Goal: Obtain resource: Download file/media

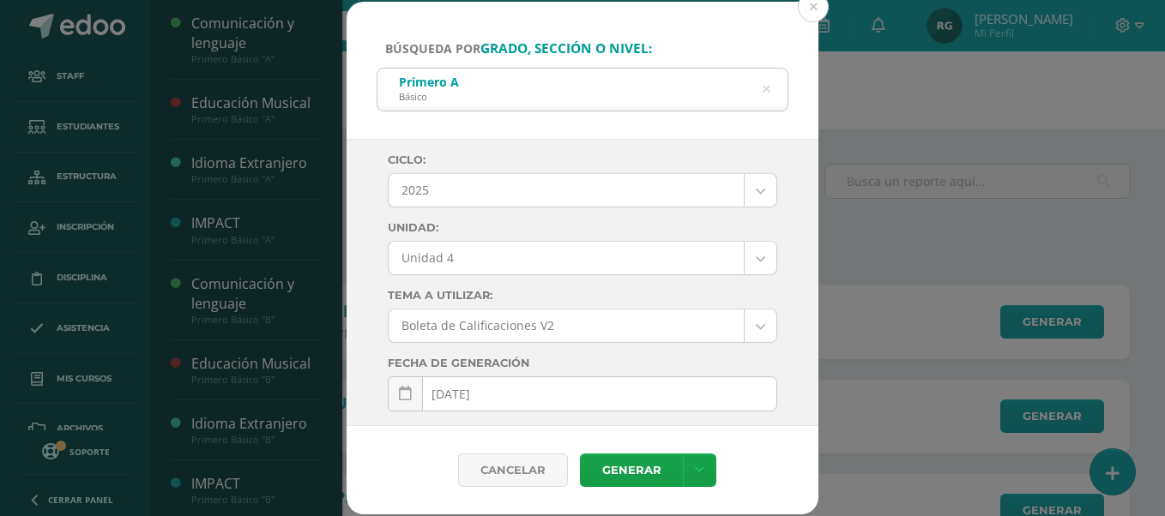
select select "Unidad 4"
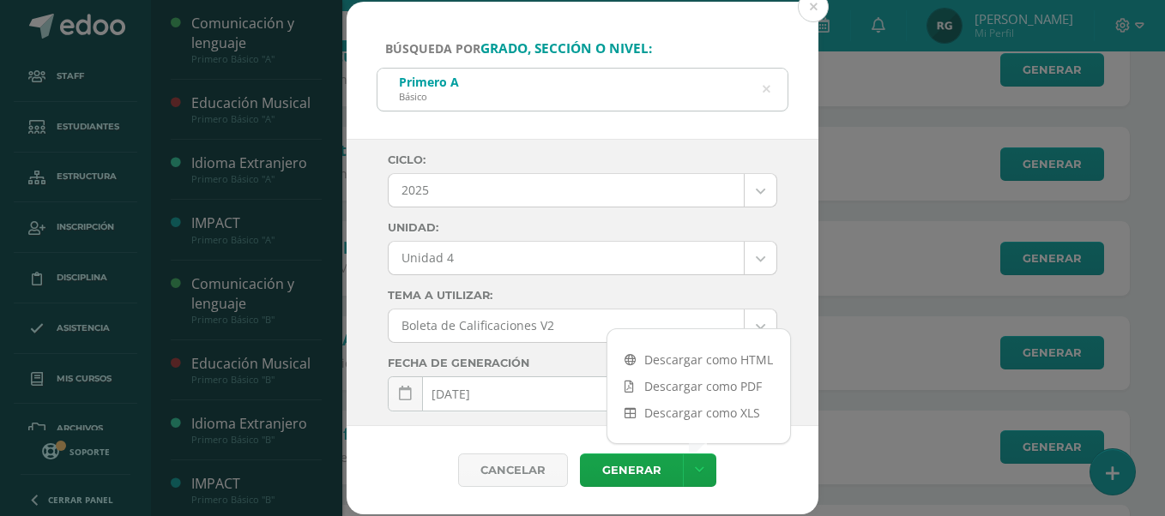
scroll to position [536, 0]
click at [769, 90] on icon at bounding box center [767, 90] width 8 height 44
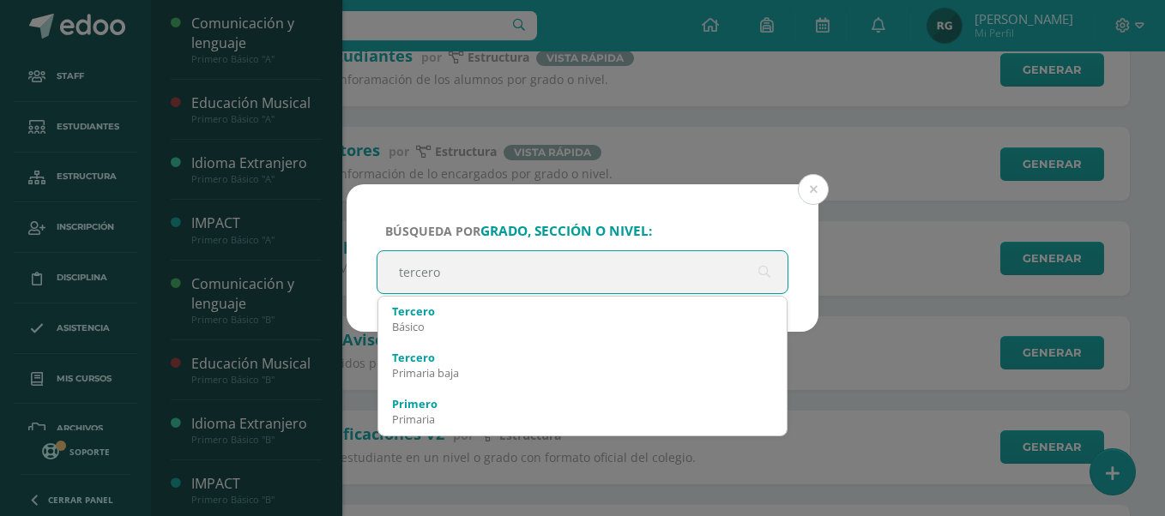
type input "tercero b"
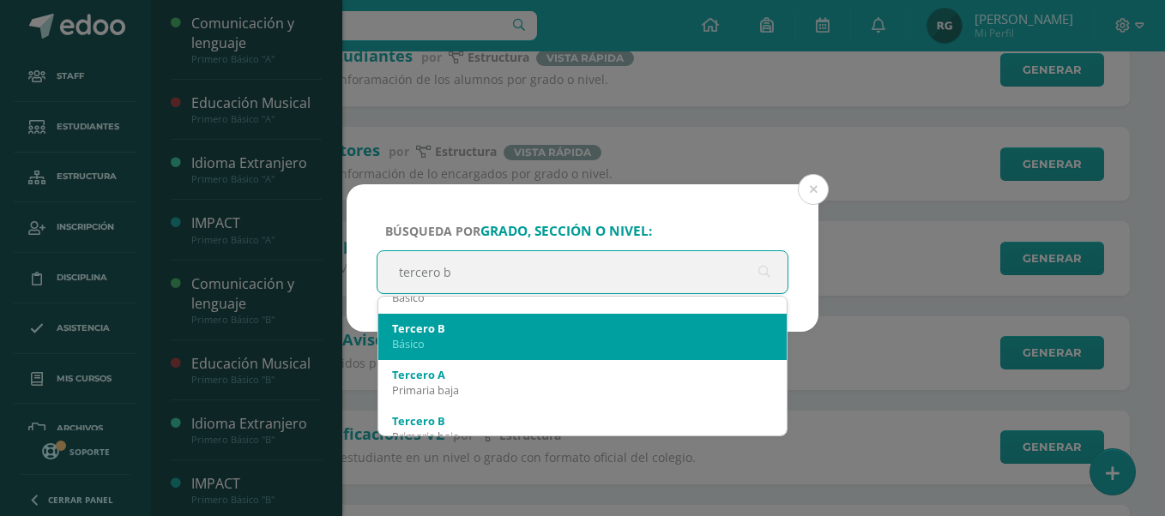
click at [528, 340] on div "Básico" at bounding box center [582, 343] width 381 height 15
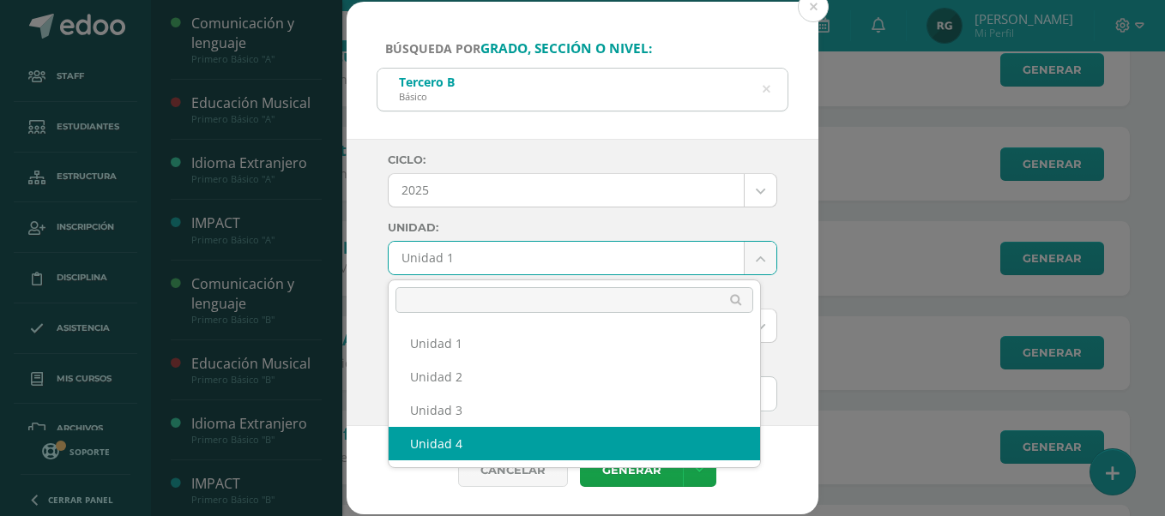
select select "Unidad 4"
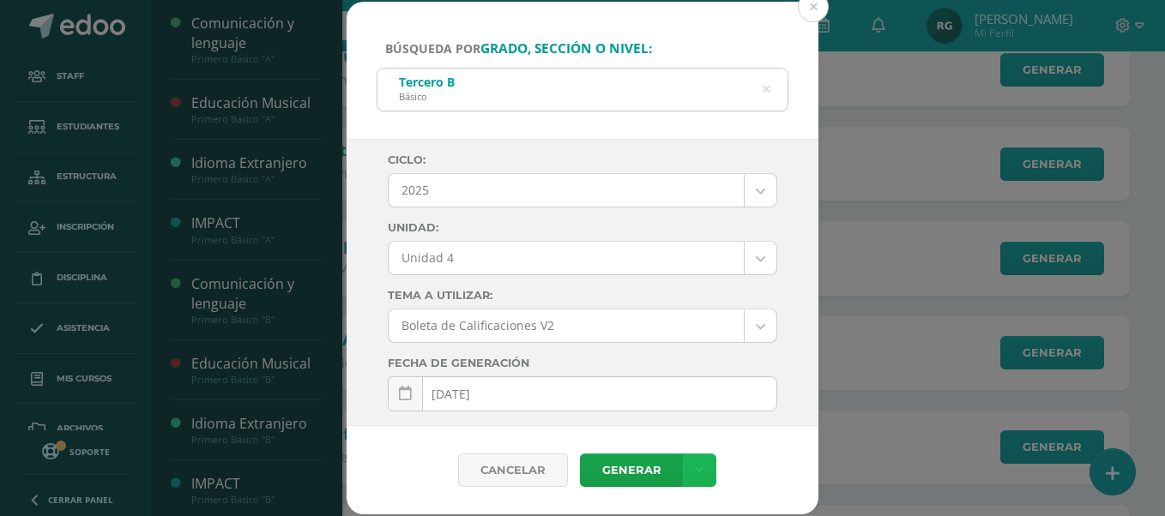
click at [704, 475] on link at bounding box center [699, 470] width 33 height 33
click at [703, 388] on link "Descargar como PDF" at bounding box center [698, 386] width 183 height 27
click at [764, 93] on icon at bounding box center [767, 90] width 8 height 44
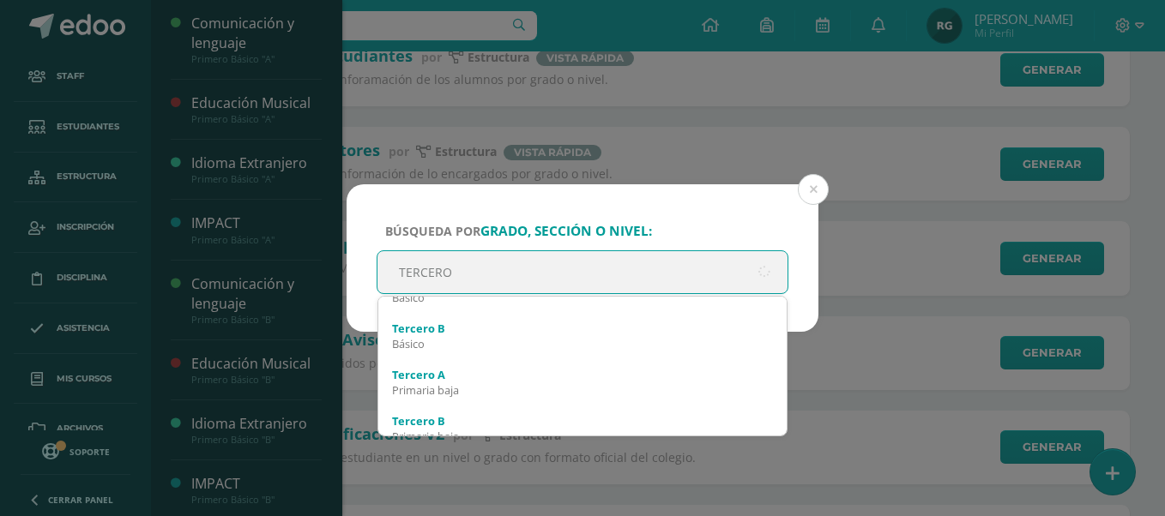
type input "TERCERO A"
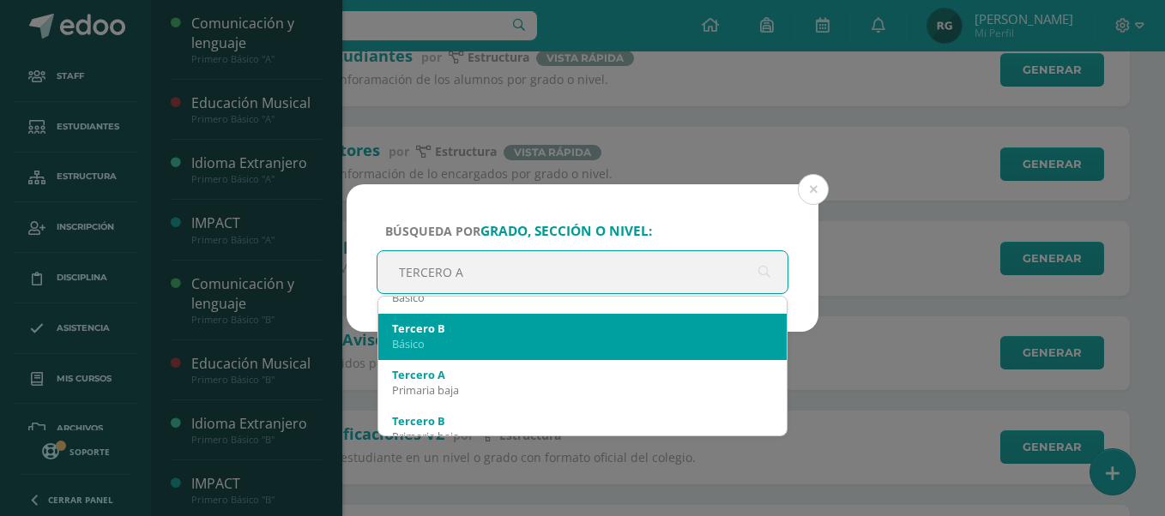
scroll to position [107, 0]
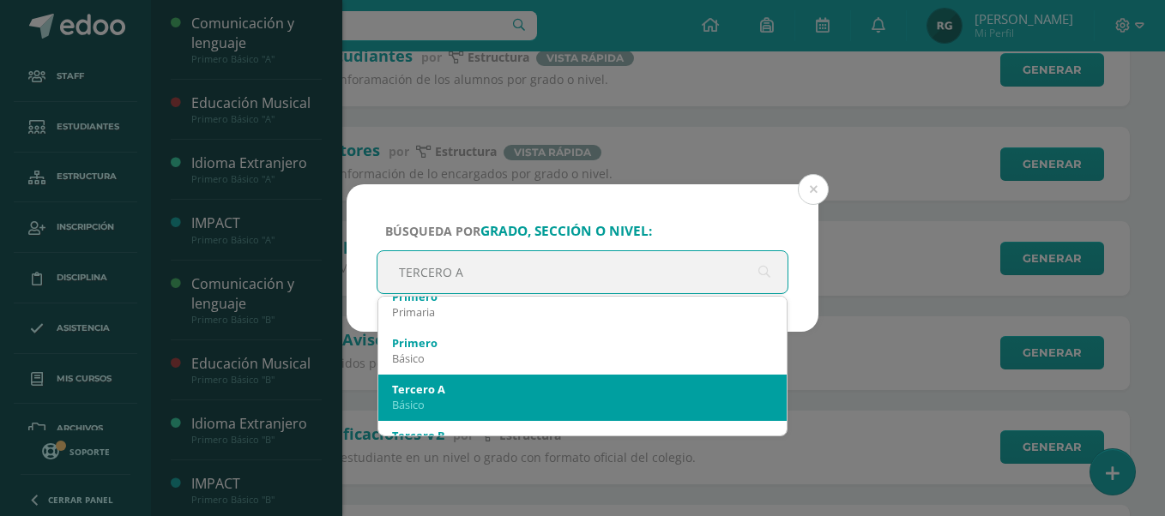
click at [532, 401] on div "Básico" at bounding box center [582, 404] width 381 height 15
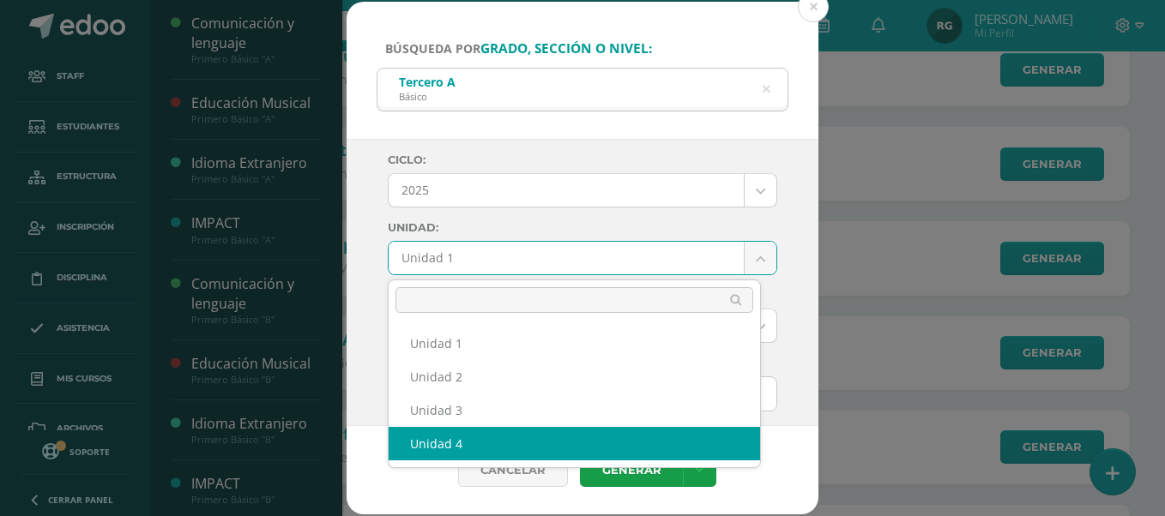
select select "Unidad 4"
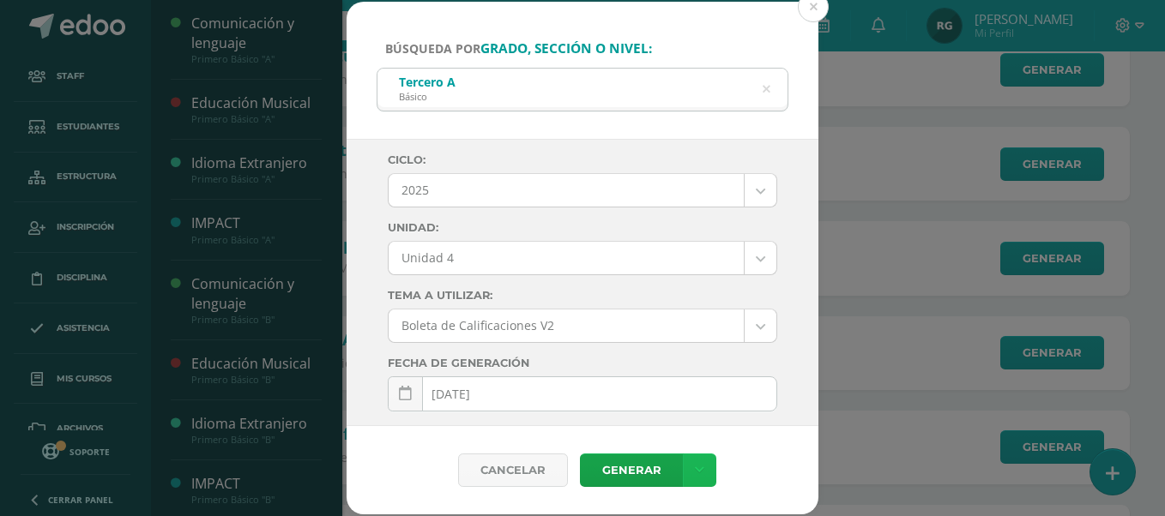
click at [706, 477] on link at bounding box center [699, 470] width 33 height 33
click at [740, 383] on link "Descargar como PDF" at bounding box center [698, 386] width 183 height 27
